Goal: Find specific page/section: Find specific page/section

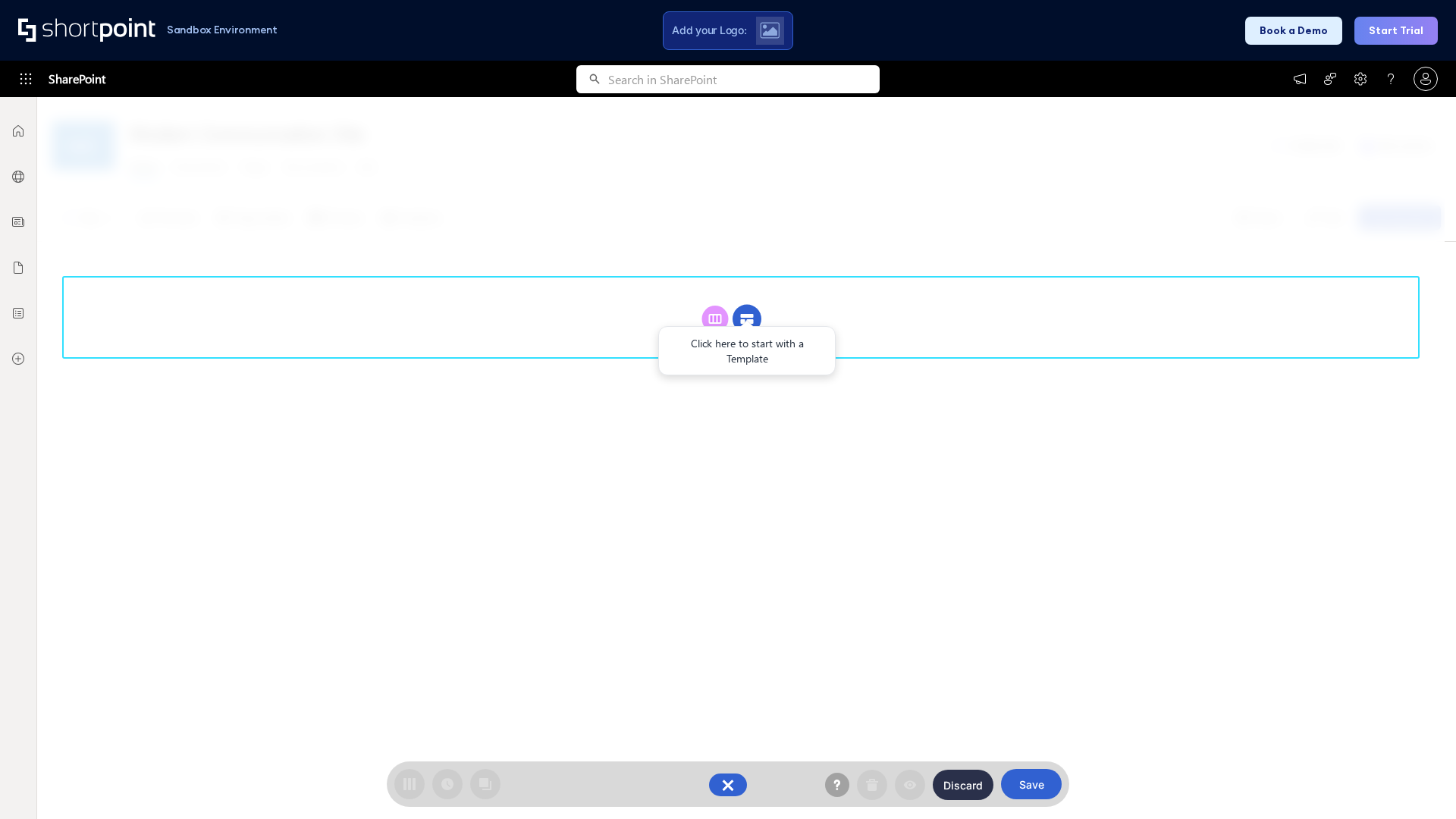
click at [747, 319] on circle at bounding box center [747, 319] width 29 height 29
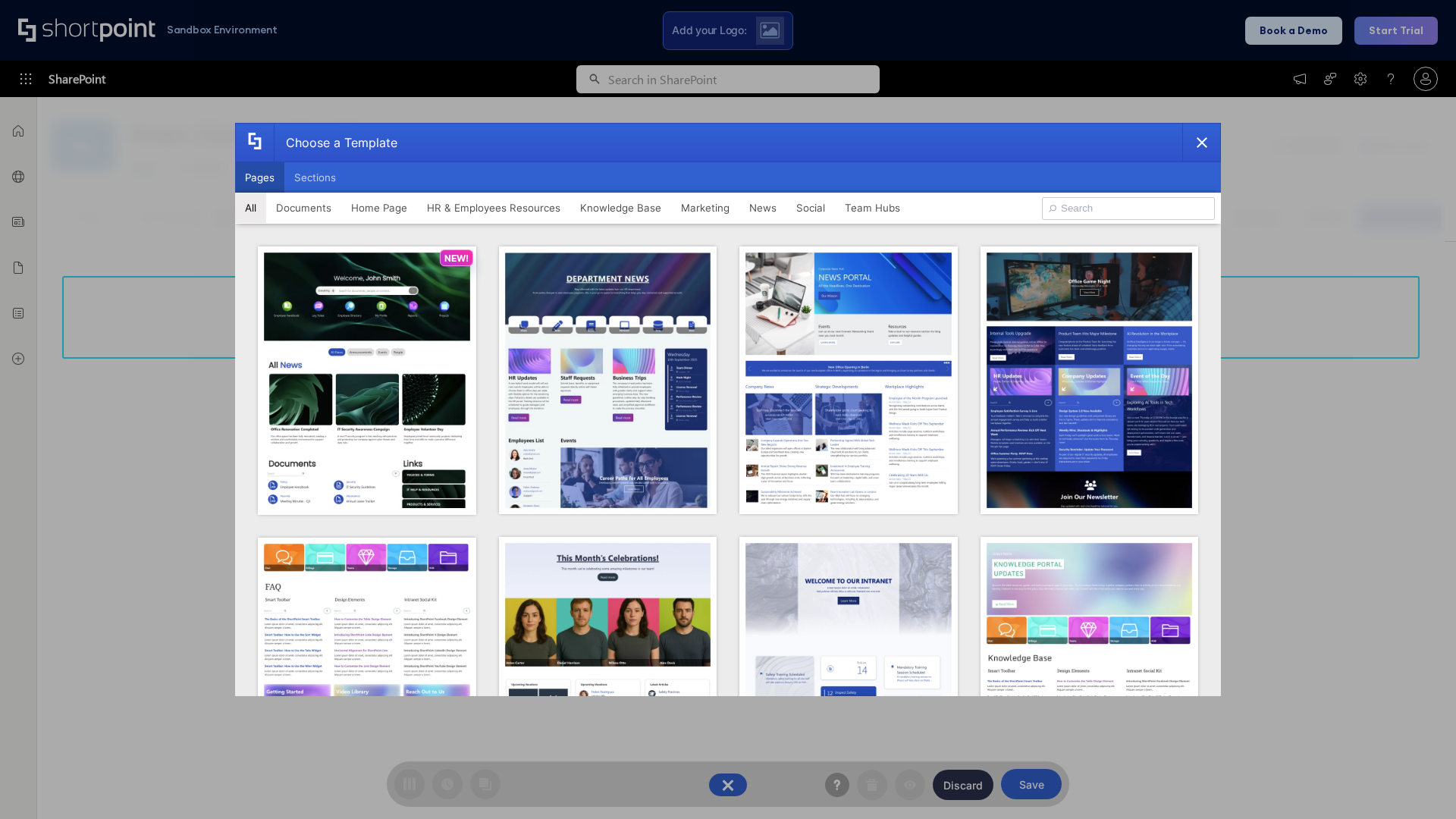
click at [259, 178] on button "Pages" at bounding box center [259, 177] width 49 height 30
type input "HR 4"
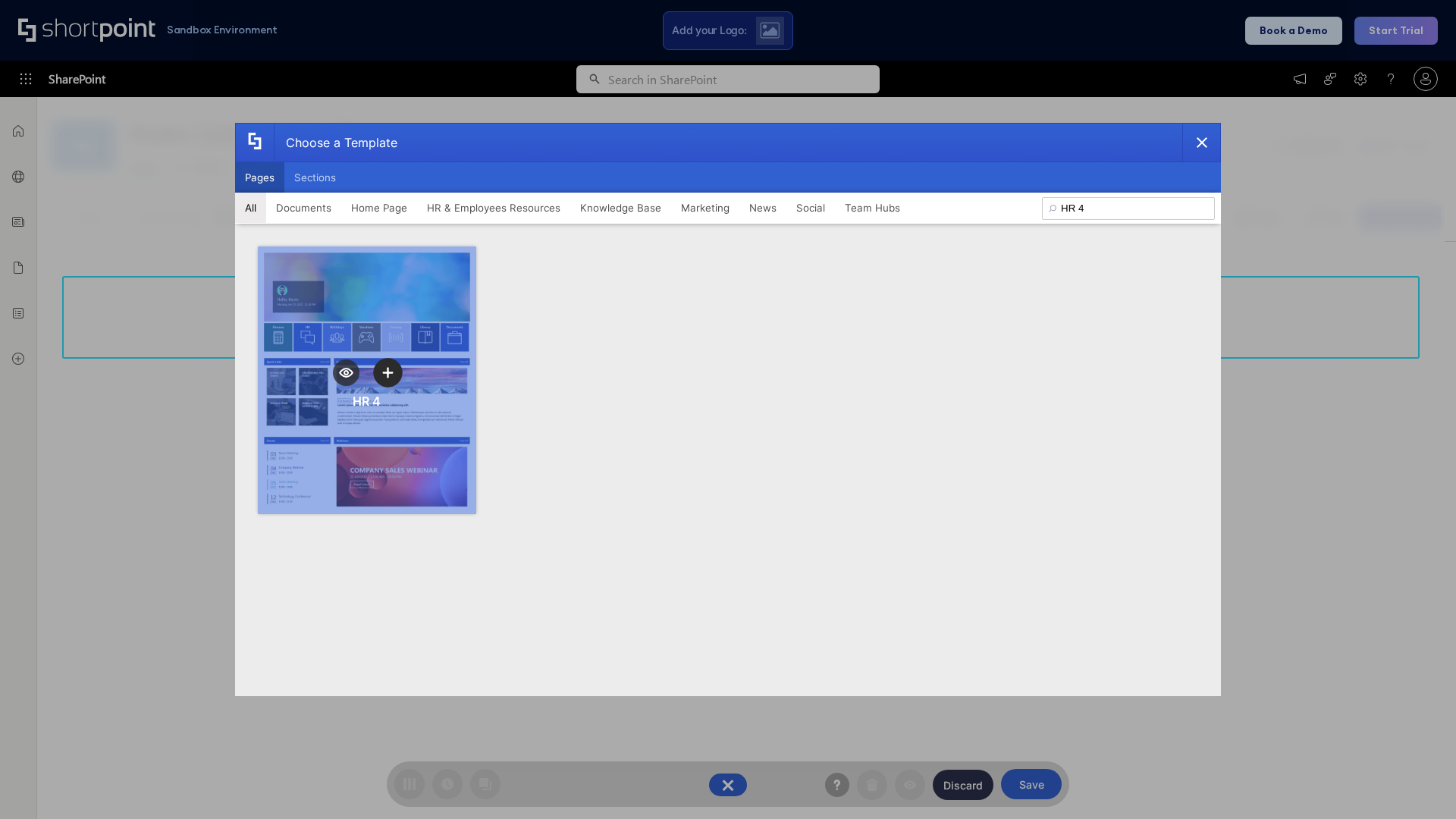
click at [388, 372] on icon "template selector" at bounding box center [387, 372] width 11 height 11
